Goal: Information Seeking & Learning: Understand process/instructions

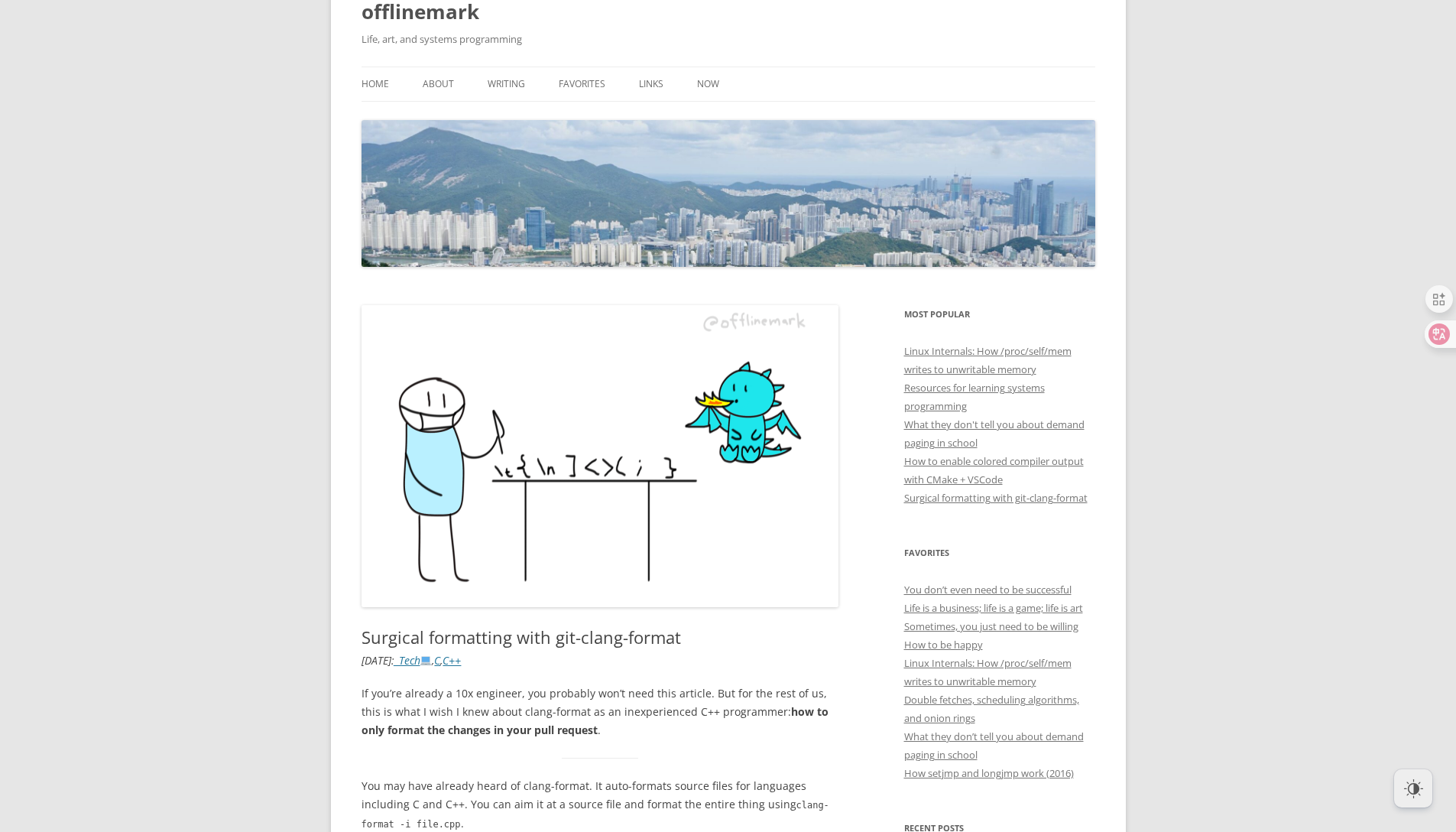
scroll to position [367, 0]
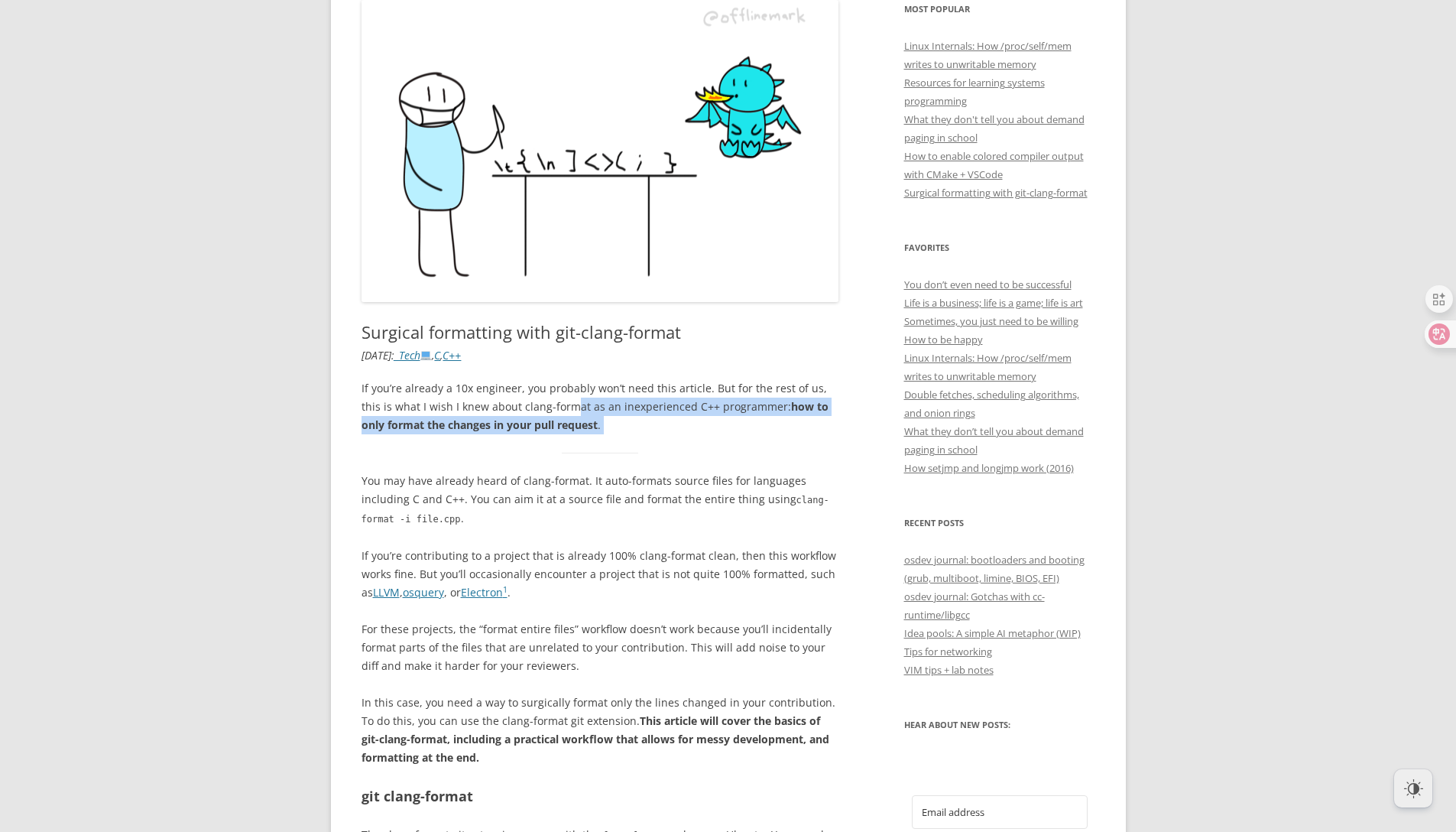
drag, startPoint x: 554, startPoint y: 407, endPoint x: 575, endPoint y: 457, distance: 54.2
drag, startPoint x: 567, startPoint y: 522, endPoint x: 566, endPoint y: 533, distance: 11.0
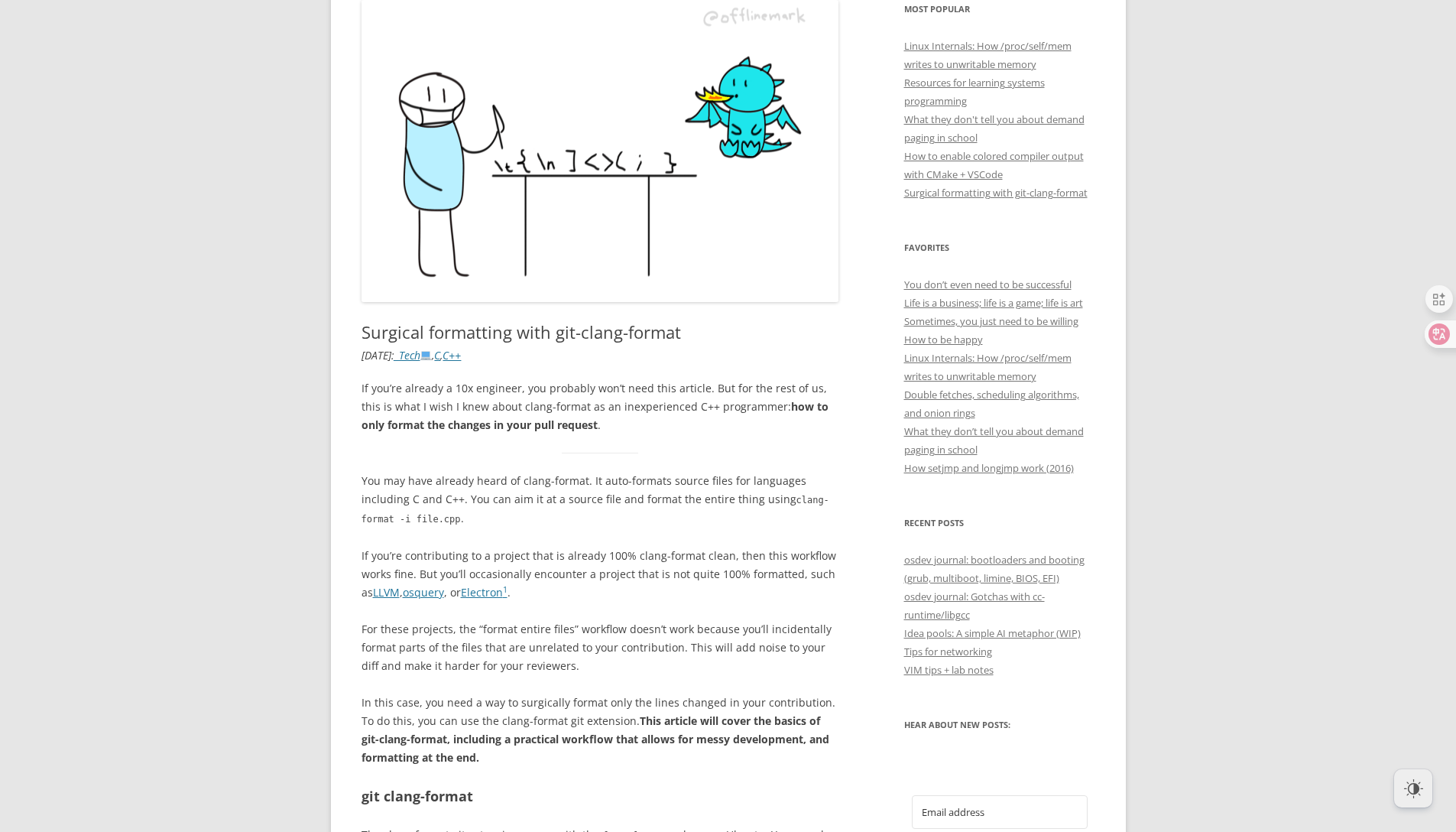
click at [612, 497] on p "You may have already heard of clang-format. It auto-formats source files for la…" at bounding box center [601, 500] width 478 height 57
drag, startPoint x: 484, startPoint y: 479, endPoint x: 509, endPoint y: 495, distance: 29.7
click at [509, 495] on p "You may have already heard of clang-format. It auto-formats source files for la…" at bounding box center [601, 500] width 478 height 57
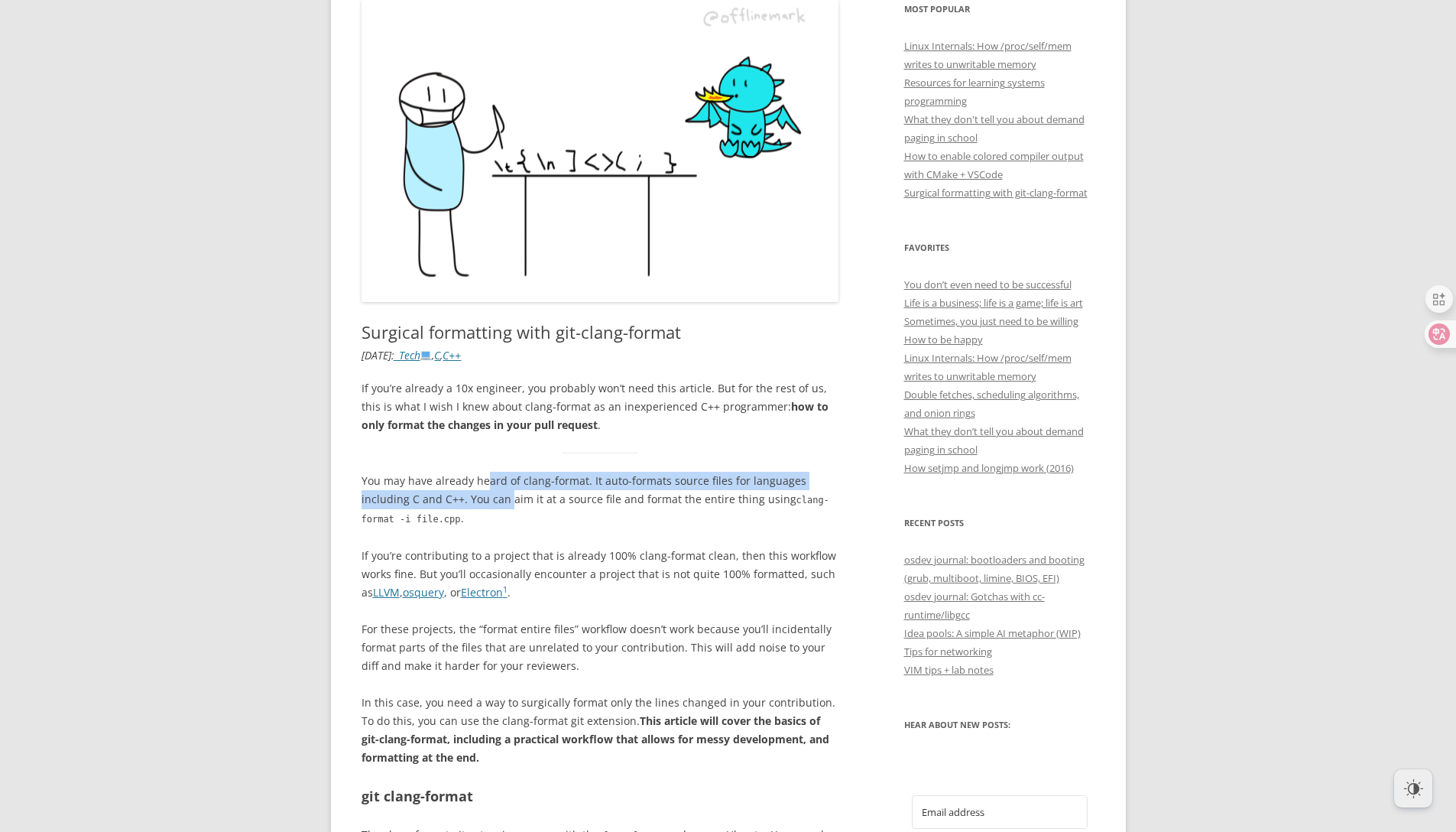
click at [509, 495] on p "You may have already heard of clang-format. It auto-formats source files for la…" at bounding box center [601, 500] width 478 height 57
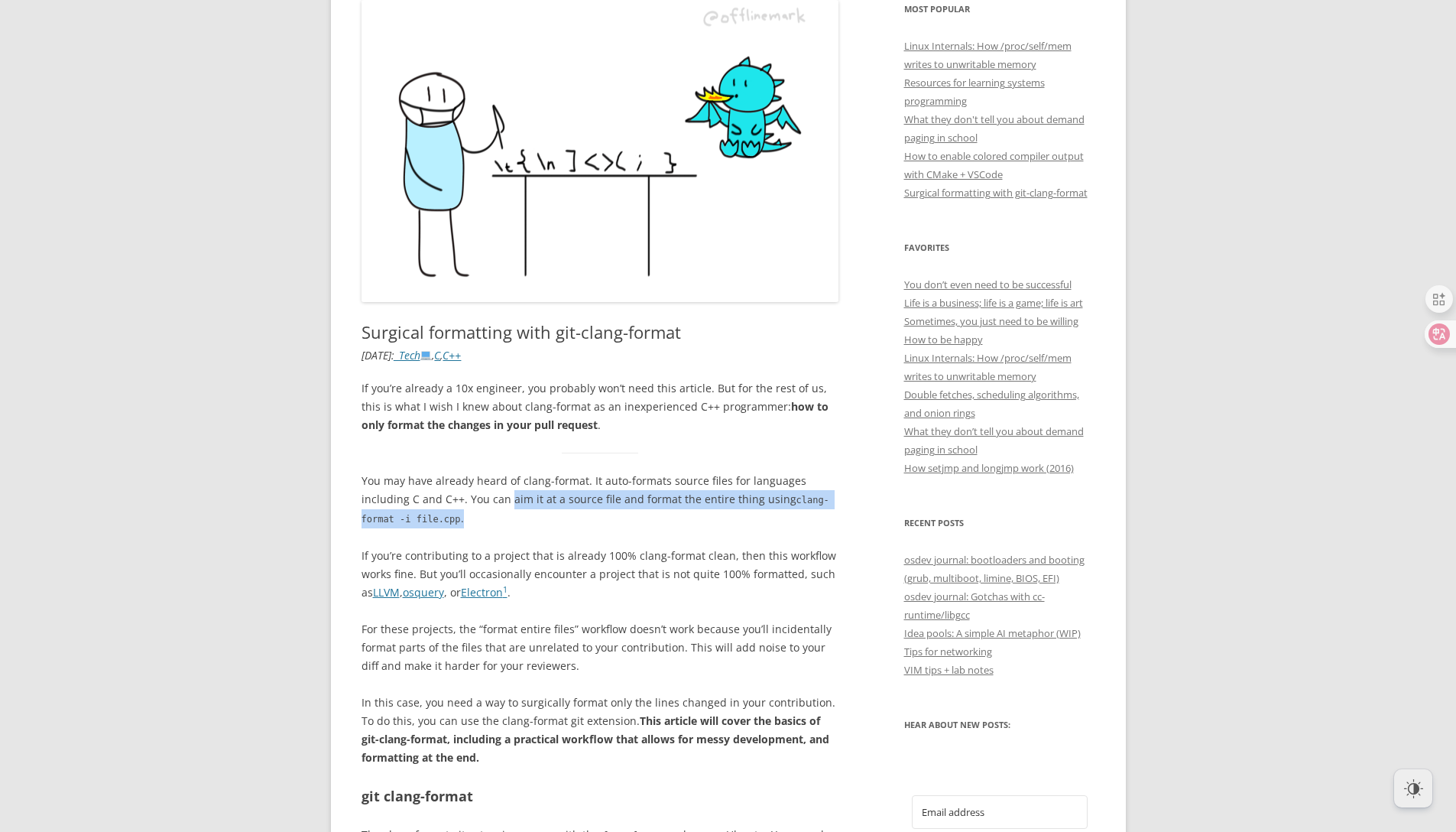
drag, startPoint x: 506, startPoint y: 501, endPoint x: 469, endPoint y: 509, distance: 37.9
click at [469, 509] on p "You may have already heard of clang-format. It auto-formats source files for la…" at bounding box center [601, 500] width 478 height 57
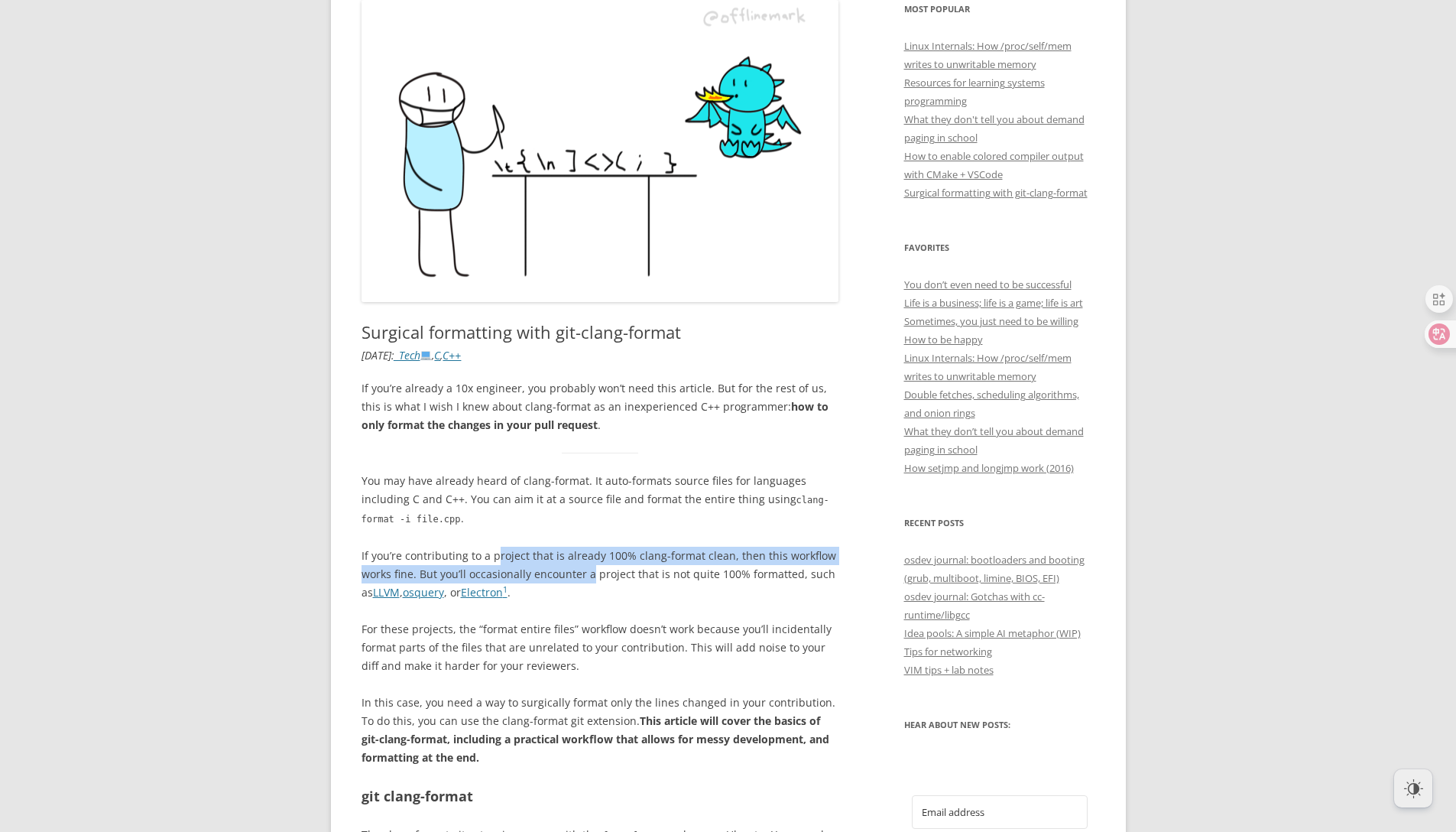
drag, startPoint x: 497, startPoint y: 558, endPoint x: 587, endPoint y: 573, distance: 91.2
click at [587, 573] on p "If you’re contributing to a project that is already 100% clang-format clean, th…" at bounding box center [601, 574] width 478 height 55
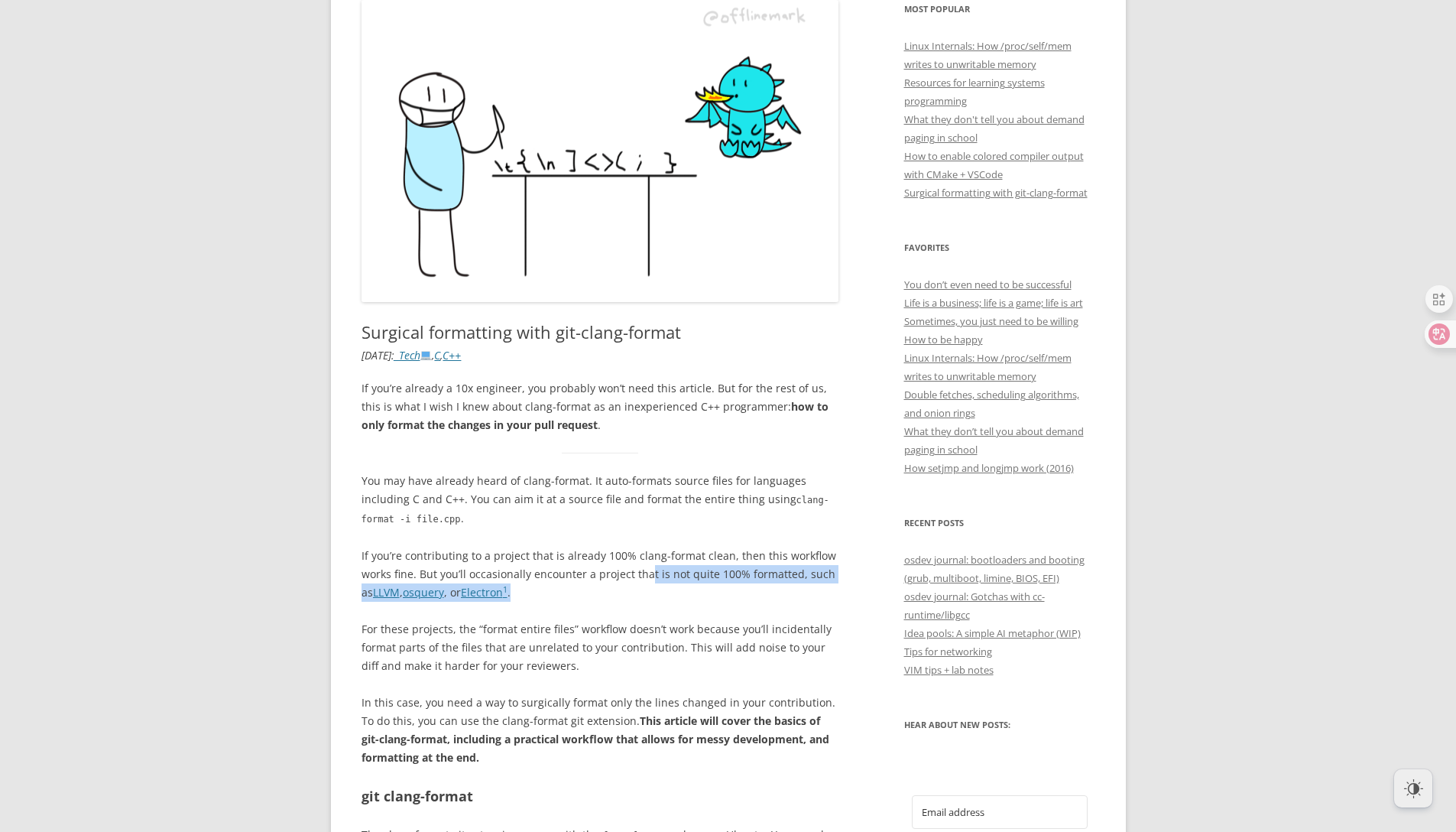
drag, startPoint x: 647, startPoint y: 582, endPoint x: 700, endPoint y: 596, distance: 54.8
click at [700, 596] on p "If you’re contributing to a project that is already 100% clang-format clean, th…" at bounding box center [601, 574] width 478 height 55
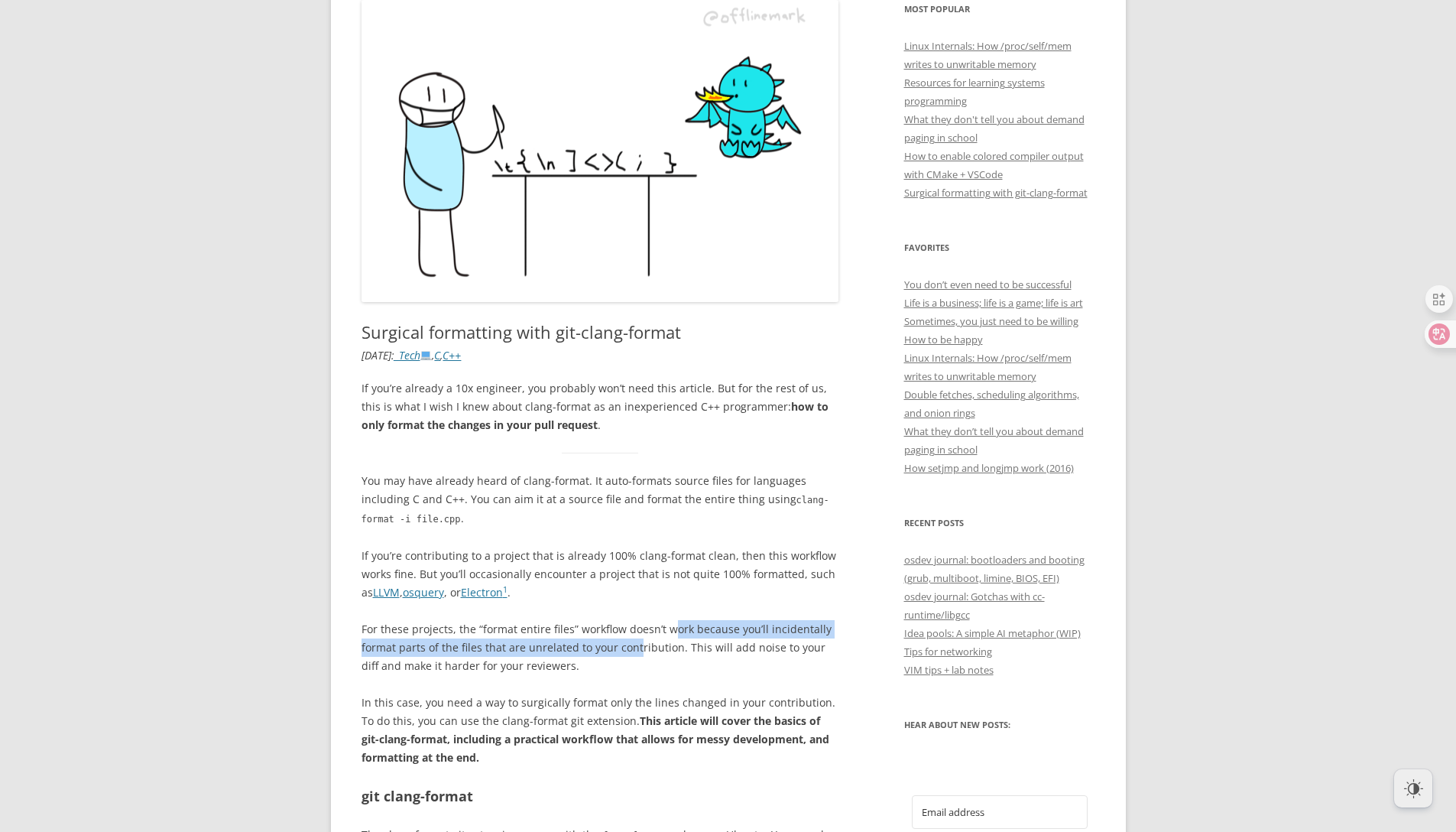
drag, startPoint x: 669, startPoint y: 628, endPoint x: 635, endPoint y: 644, distance: 37.6
click at [635, 645] on p "For these projects, the “format entire files” workflow doesn’t work because you…" at bounding box center [601, 647] width 478 height 55
click at [635, 644] on p "For these projects, the “format entire files” workflow doesn’t work because you…" at bounding box center [601, 647] width 478 height 55
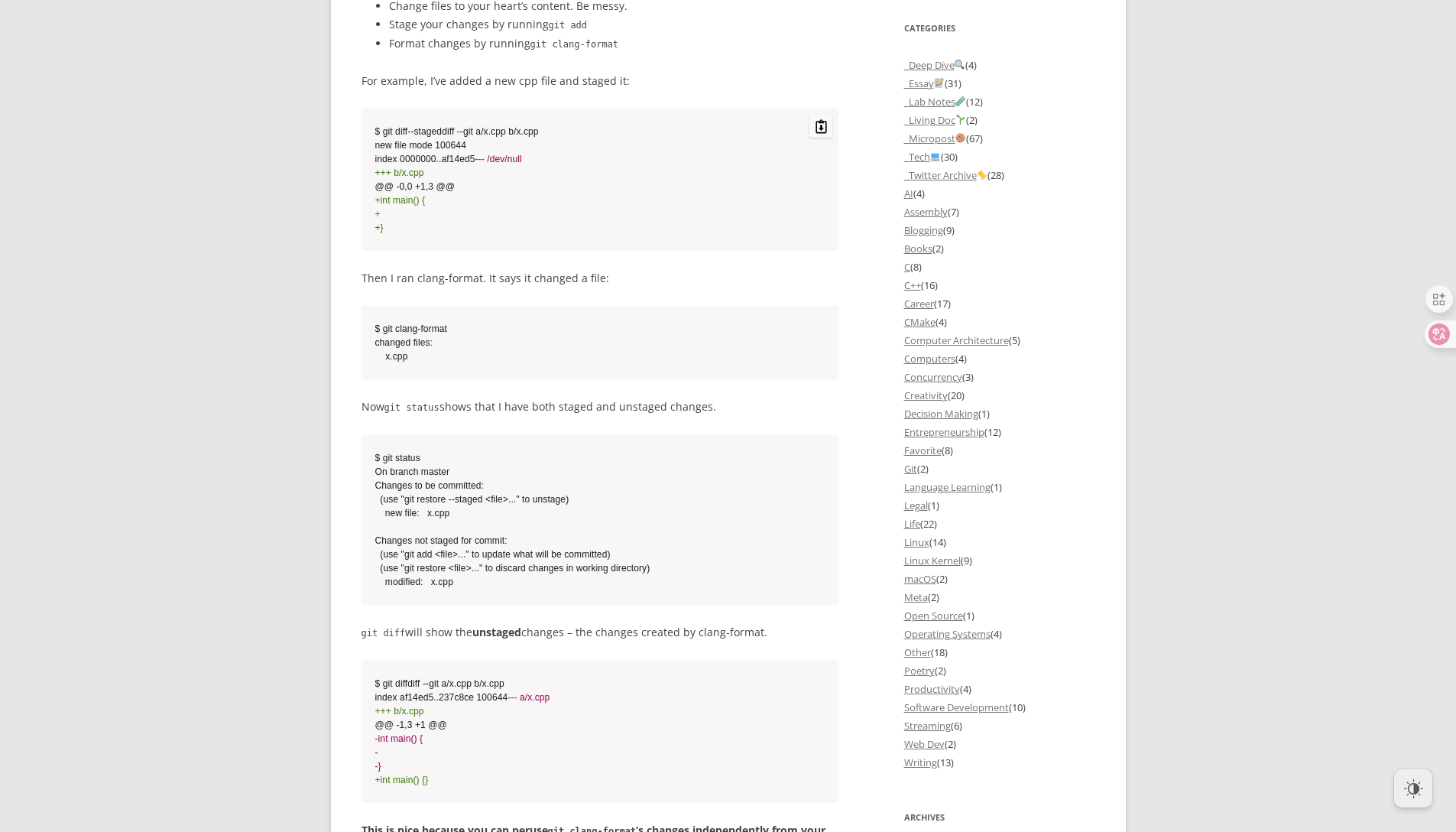
scroll to position [1376, 0]
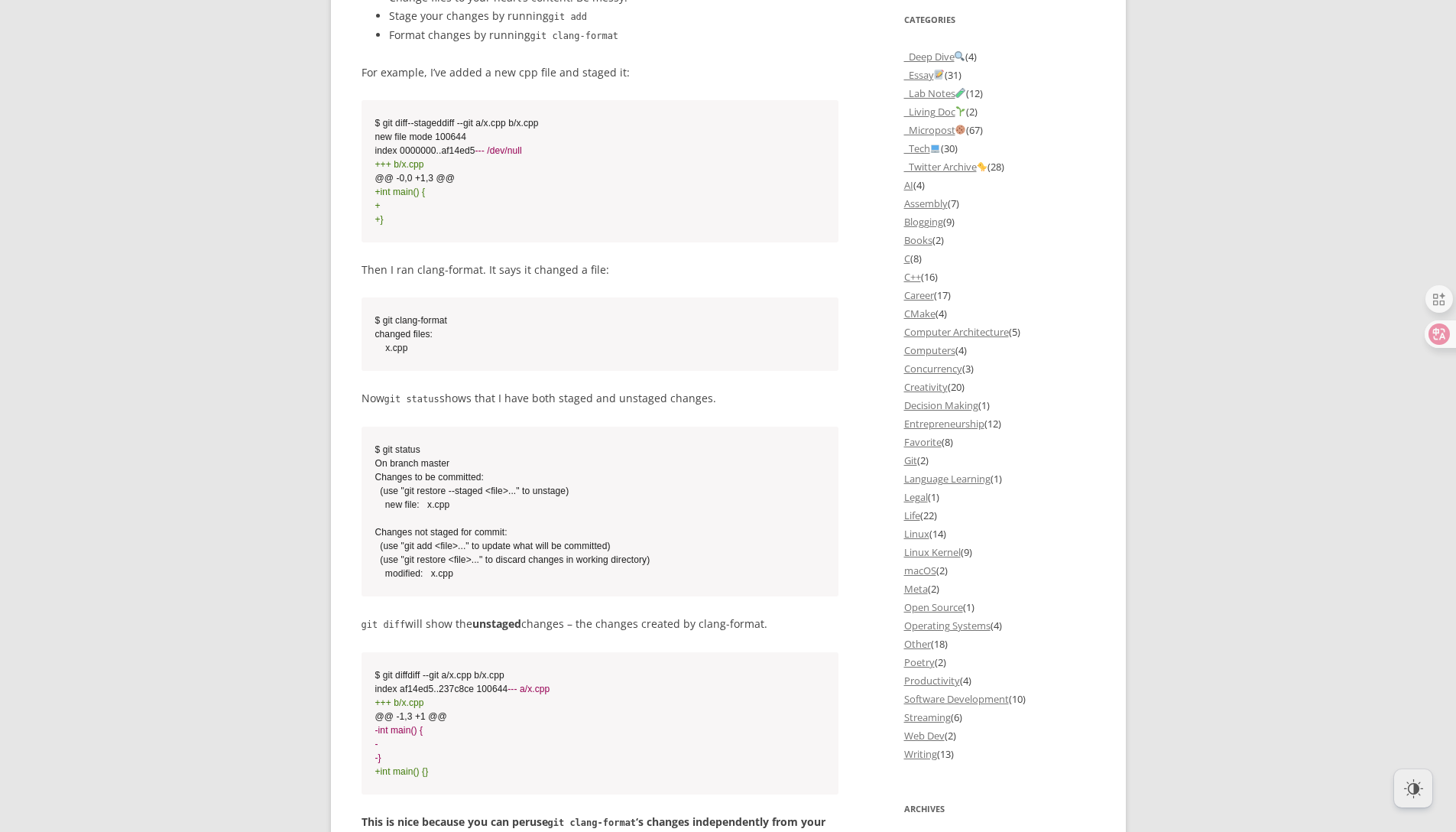
drag, startPoint x: 619, startPoint y: 299, endPoint x: 489, endPoint y: 297, distance: 130.0
click at [489, 279] on p "Then I ran clang-format. It says it changed a file:" at bounding box center [601, 270] width 478 height 19
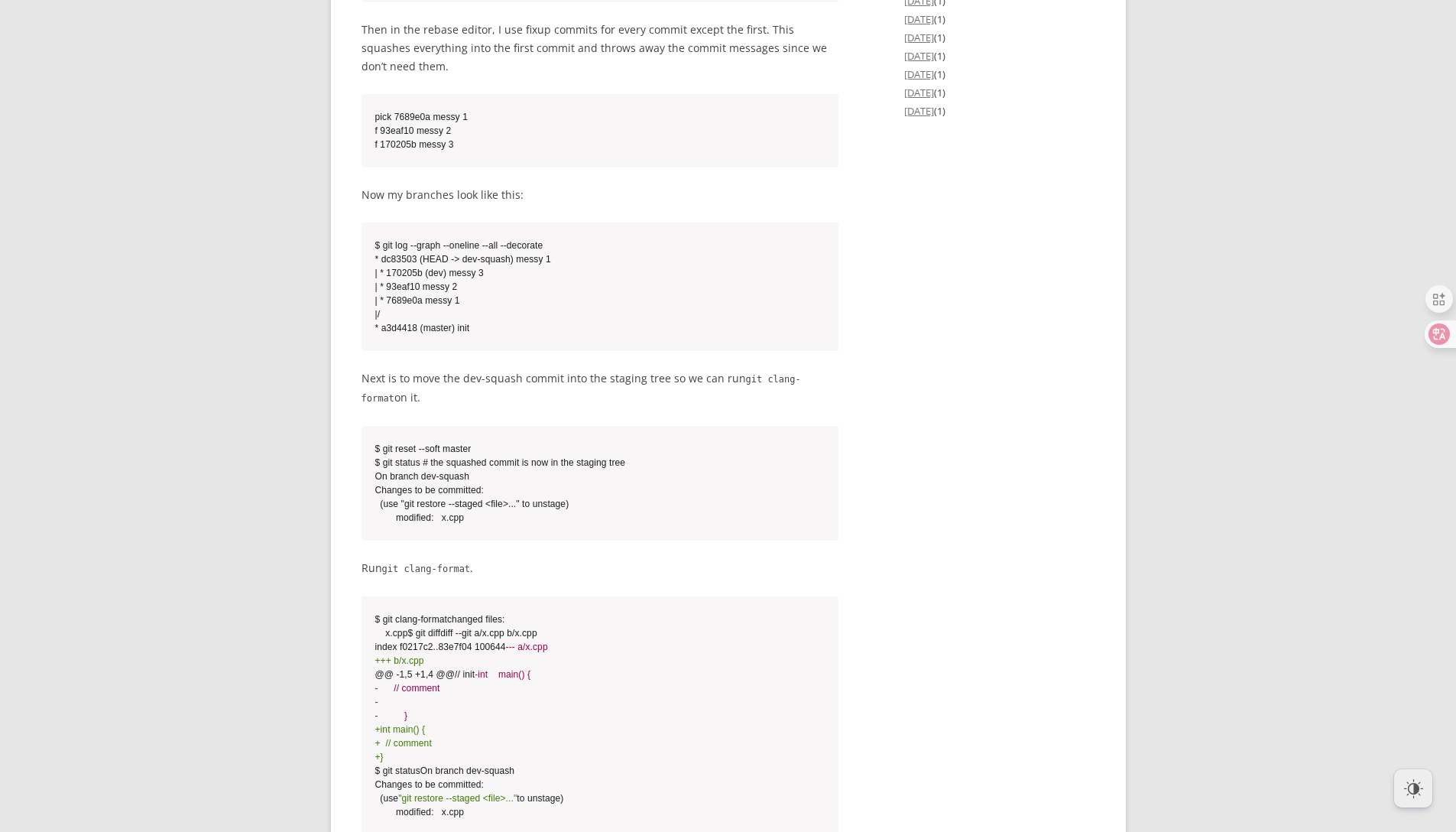
scroll to position [3118, 0]
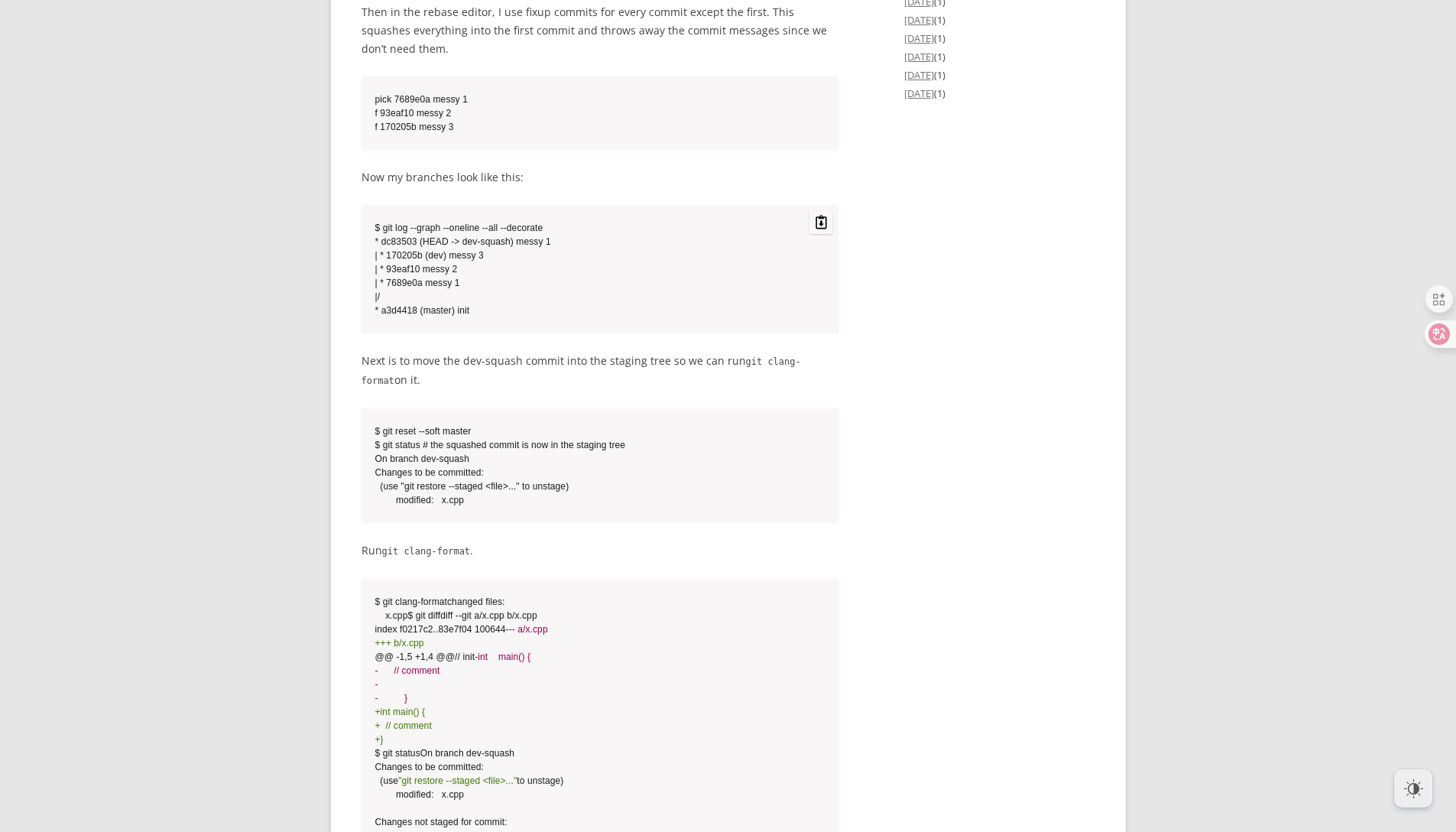
click at [643, 260] on pre "$ git log --graph --oneline --all --decorate * dc83503 (HEAD -> dev-squash) mes…" at bounding box center [601, 269] width 478 height 129
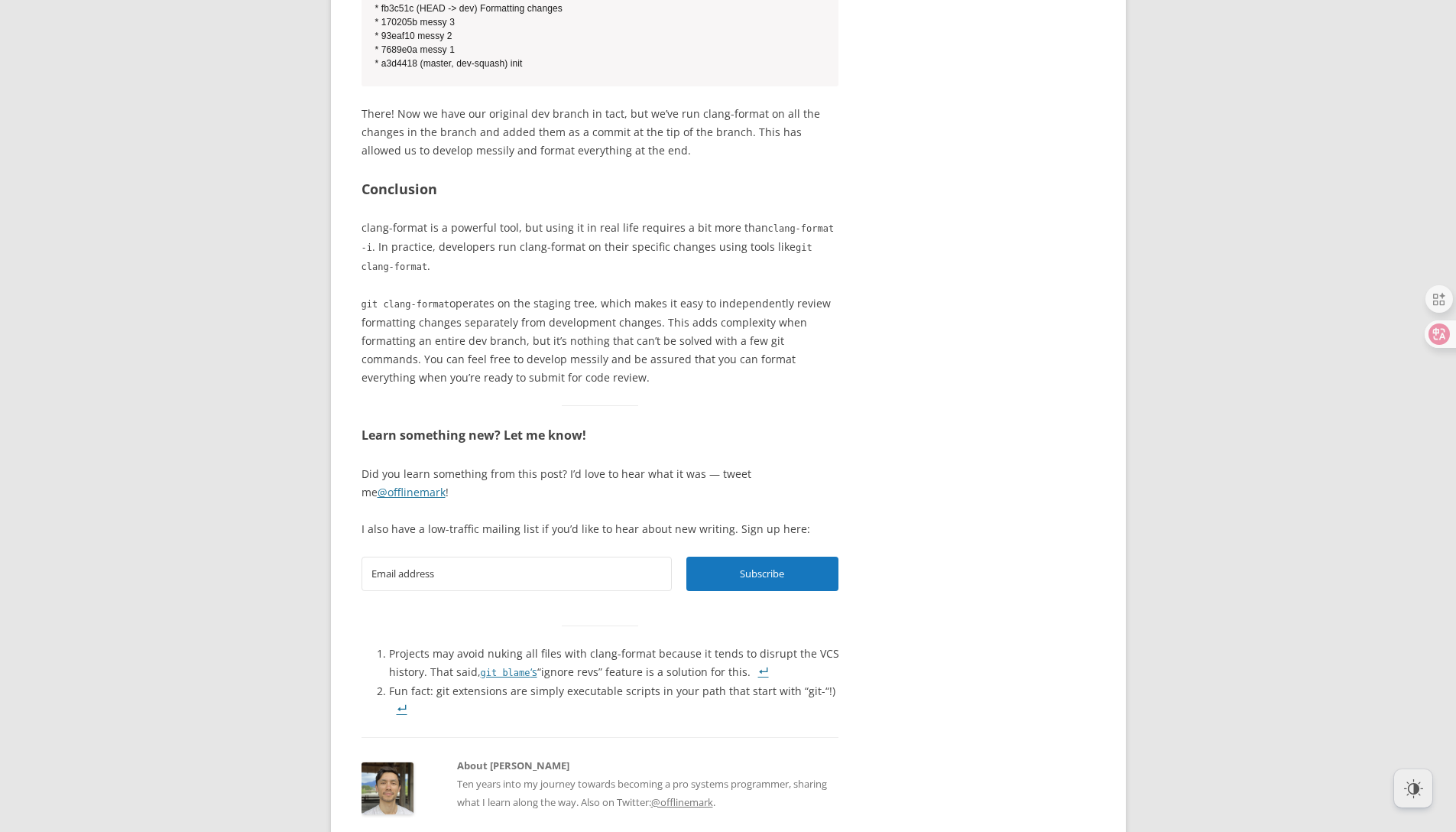
scroll to position [4403, 0]
